Goal: Task Accomplishment & Management: Use online tool/utility

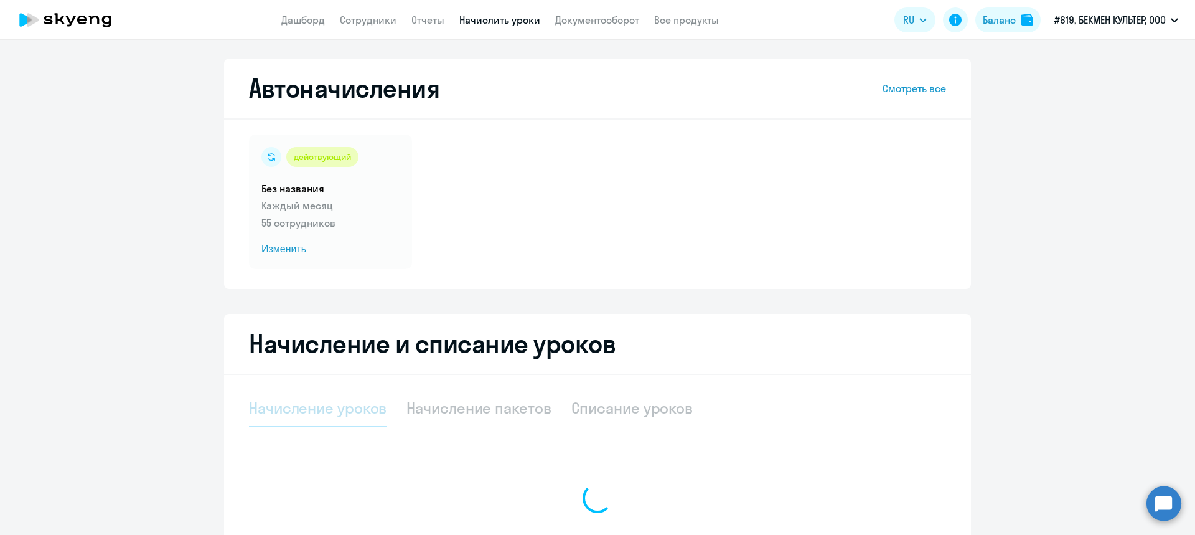
select select "10"
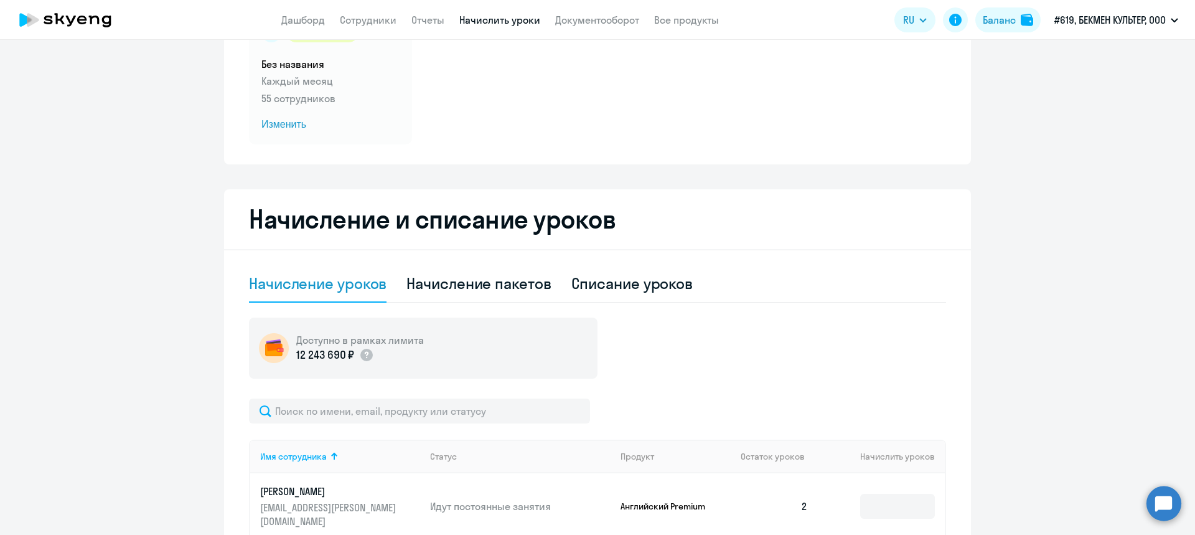
scroll to position [249, 0]
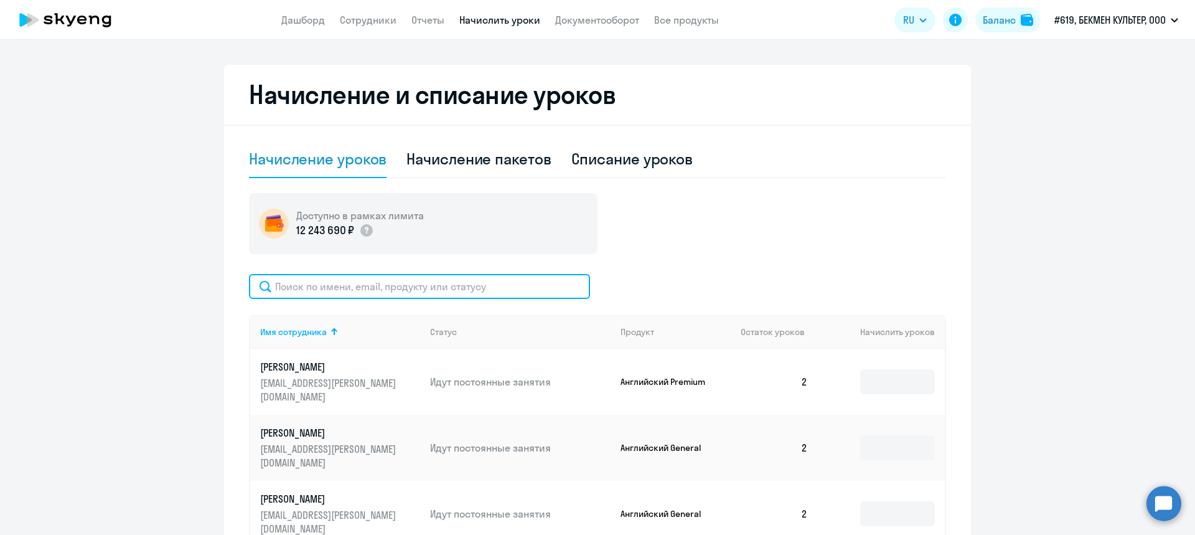
click at [371, 291] on input "text" at bounding box center [419, 286] width 341 height 25
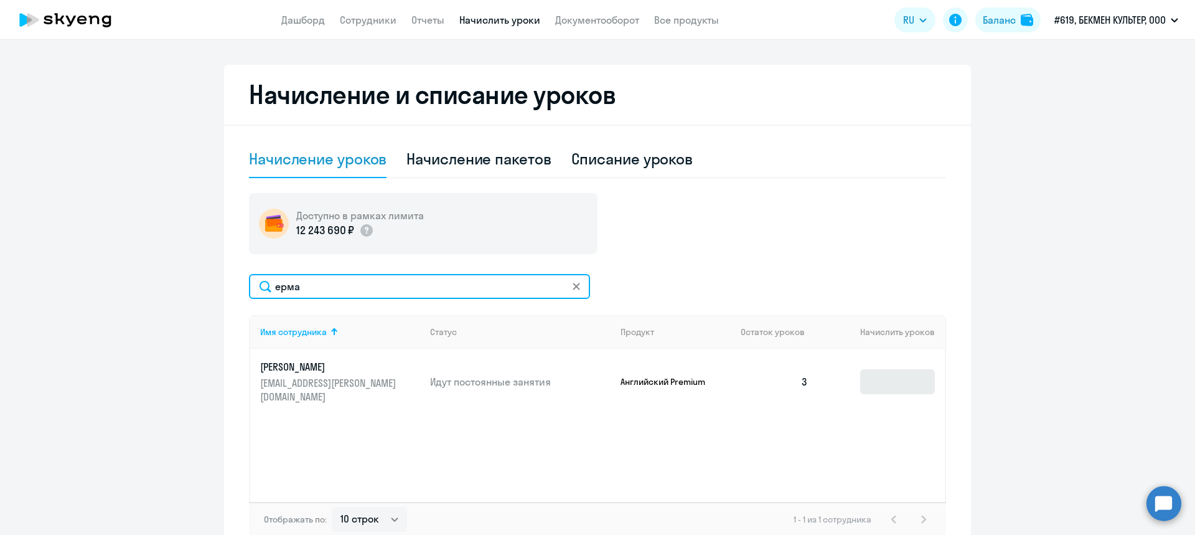
type input "ерма"
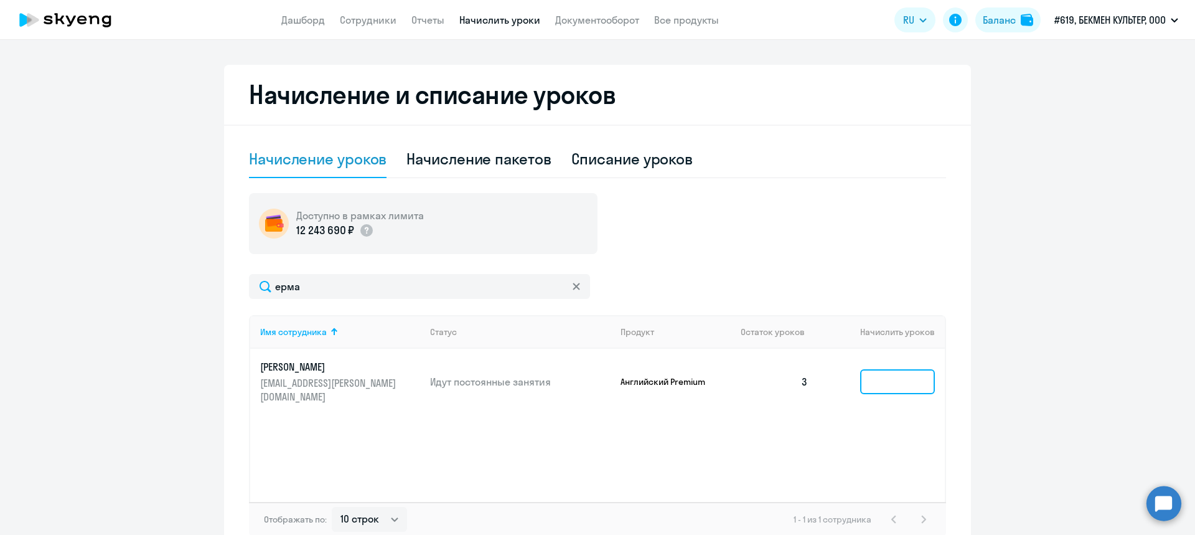
click at [907, 370] on input at bounding box center [897, 381] width 75 height 25
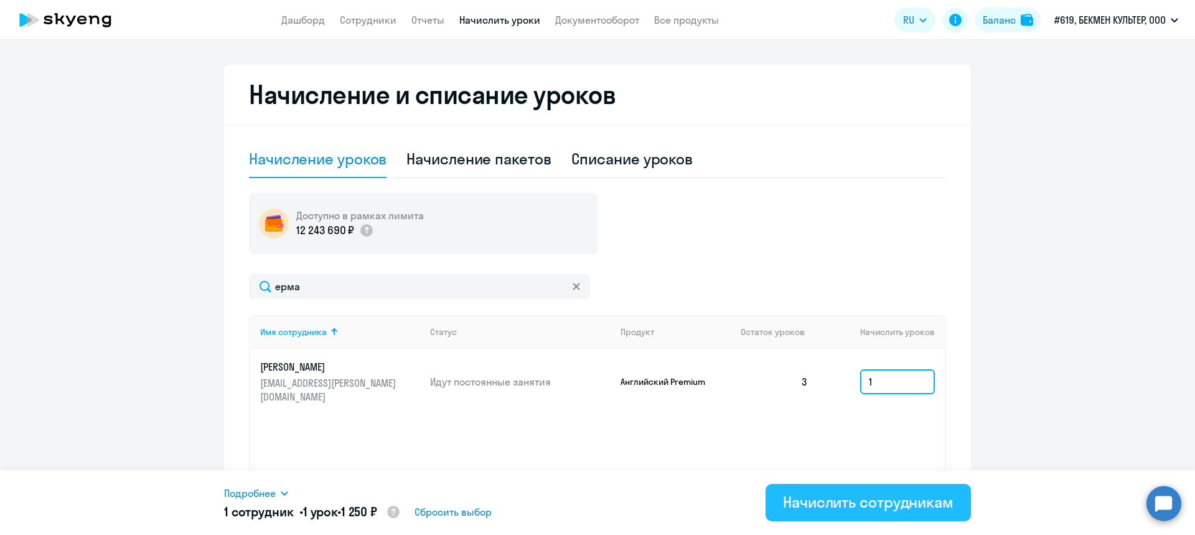
type input "1"
click at [884, 499] on div "Начислить сотрудникам" at bounding box center [868, 502] width 171 height 20
